Goal: Information Seeking & Learning: Learn about a topic

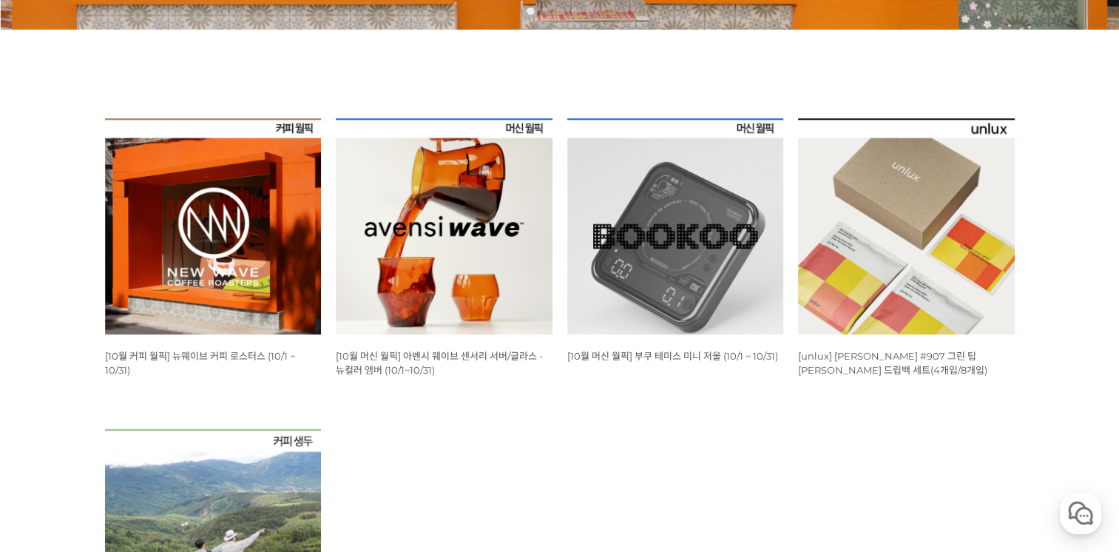
scroll to position [518, 0]
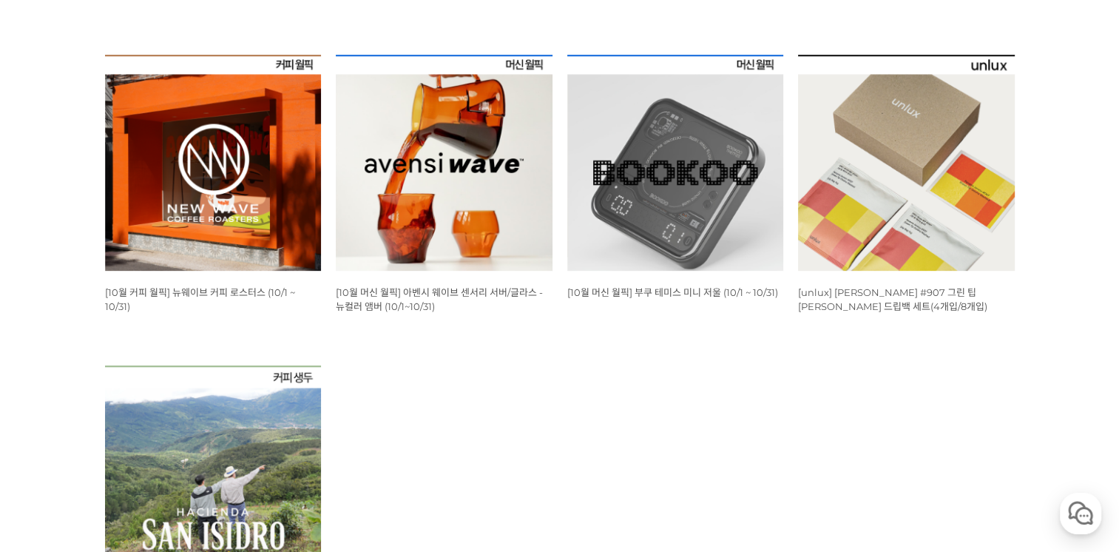
click at [454, 176] on img at bounding box center [444, 163] width 217 height 217
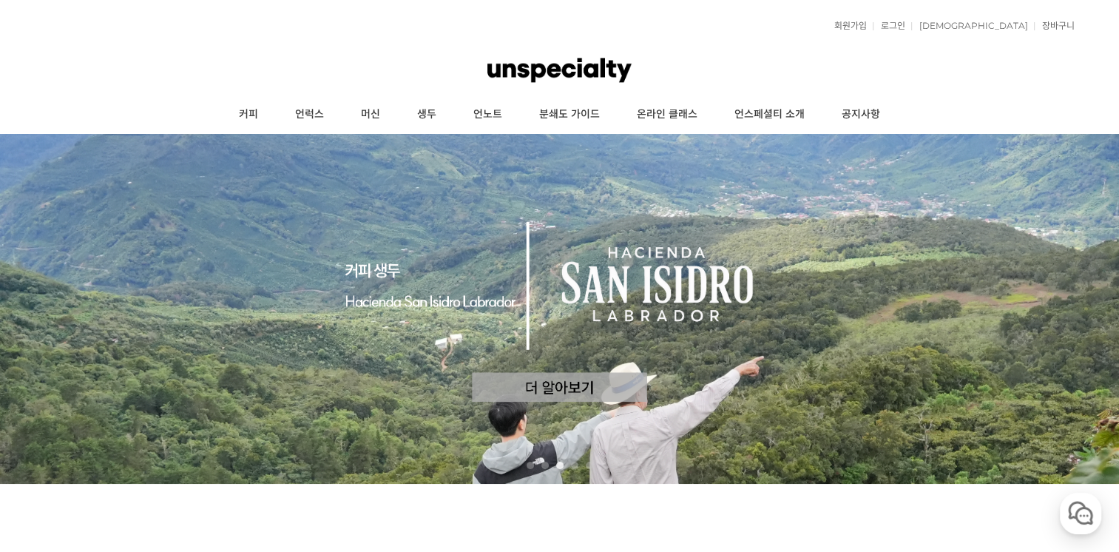
scroll to position [296, 0]
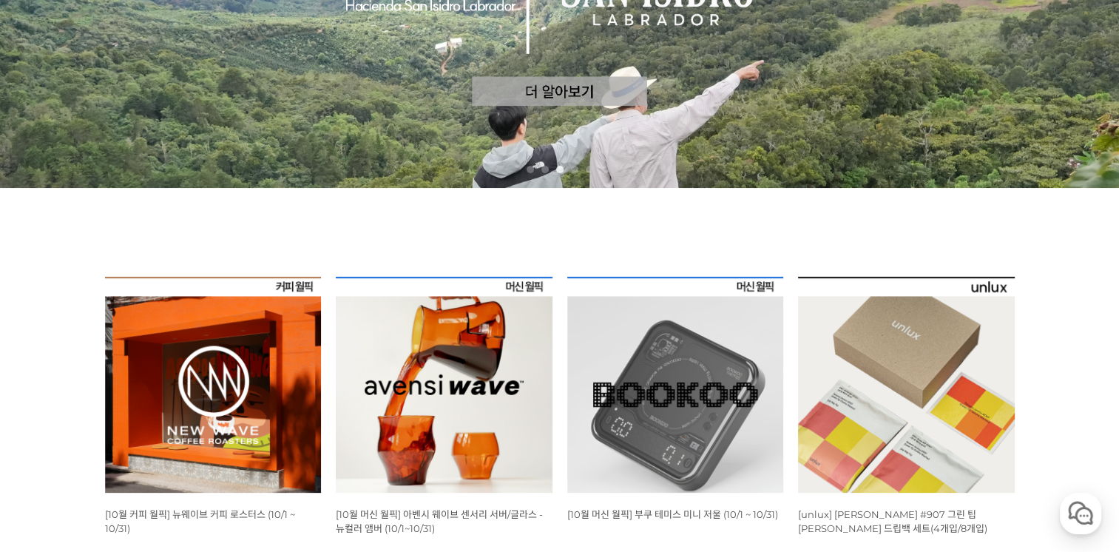
click at [737, 391] on img at bounding box center [675, 385] width 217 height 217
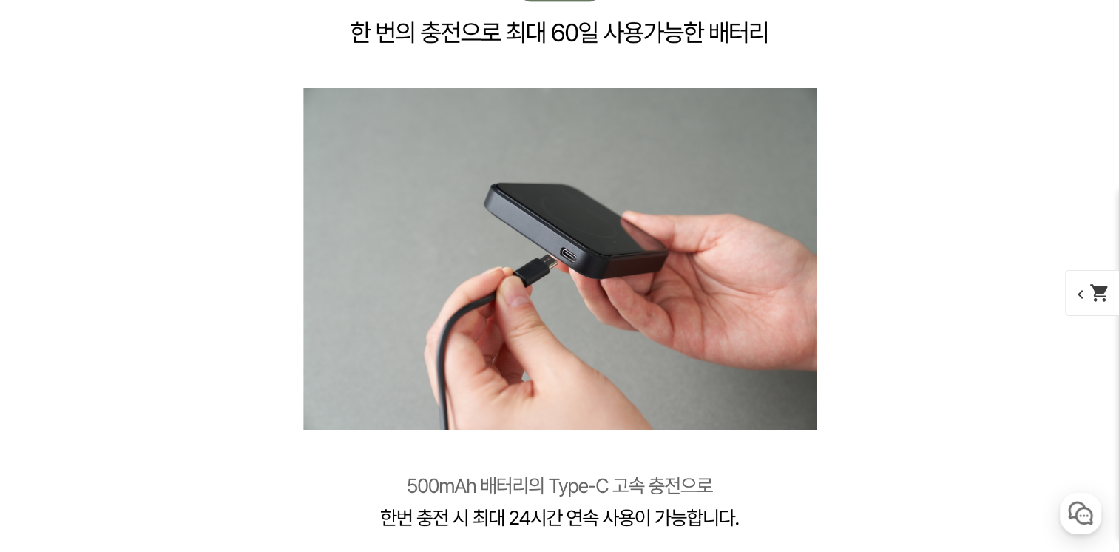
scroll to position [9840, 0]
